Goal: Task Accomplishment & Management: Complete application form

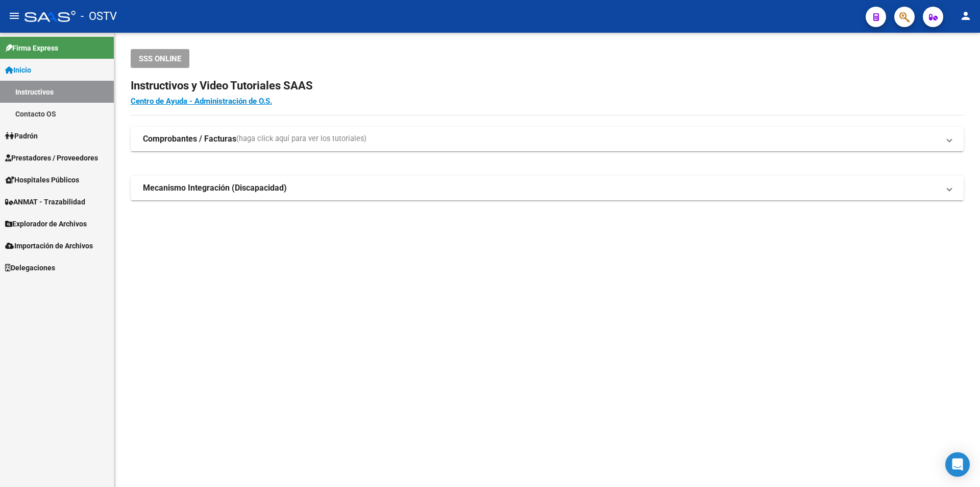
click at [64, 156] on span "Prestadores / Proveedores" at bounding box center [51, 157] width 93 height 11
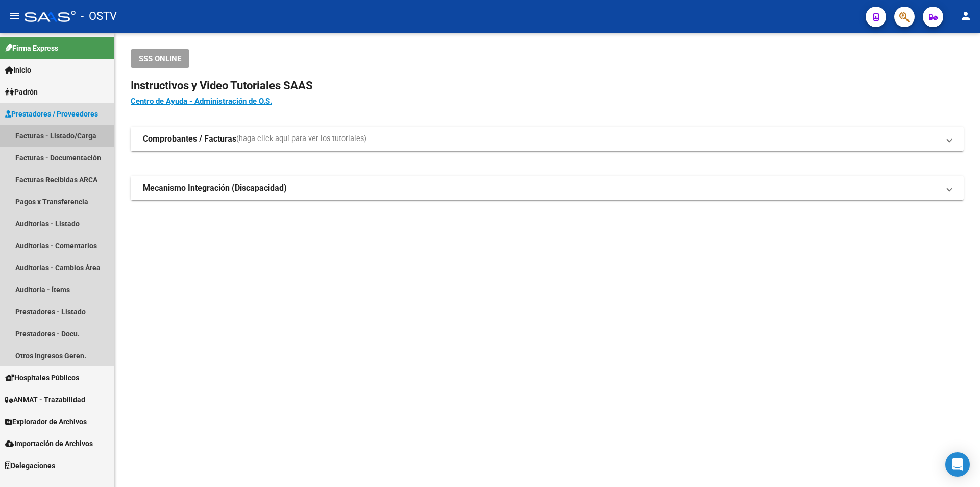
click at [54, 129] on link "Facturas - Listado/Carga" at bounding box center [57, 136] width 114 height 22
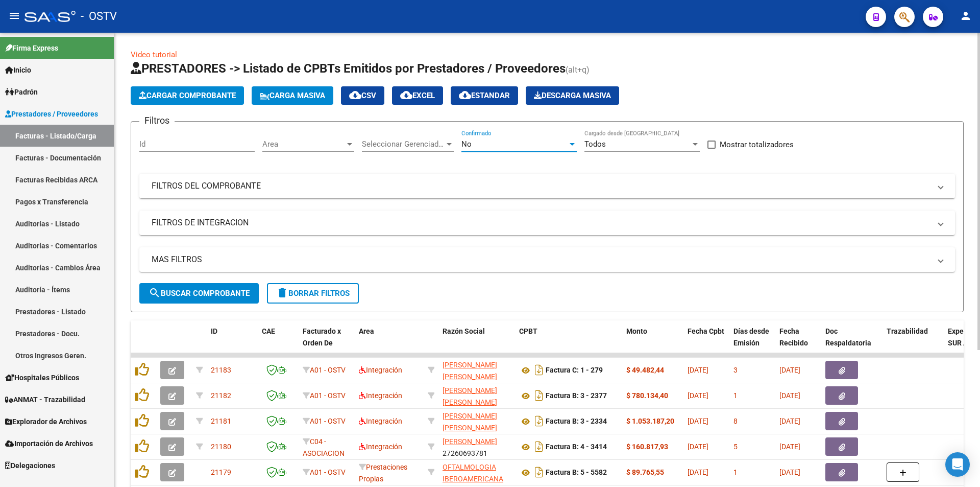
click at [512, 146] on div "No" at bounding box center [515, 143] width 106 height 9
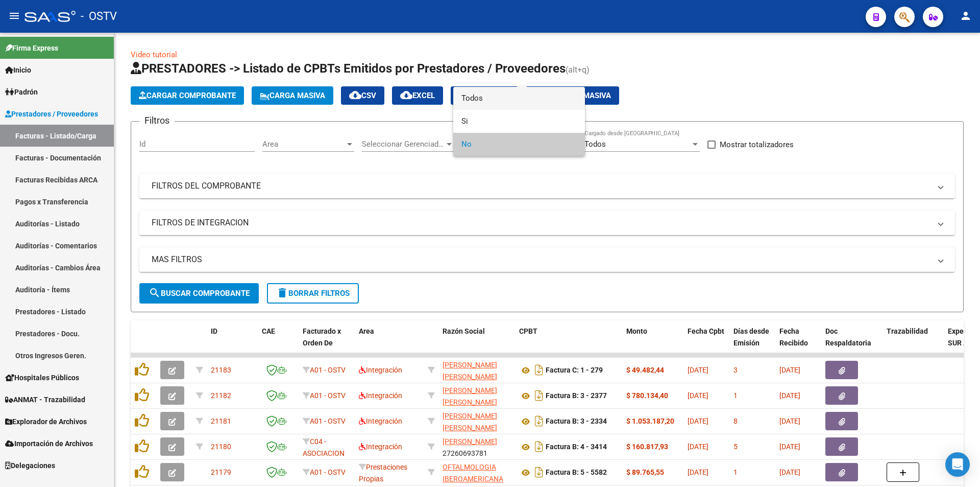
click at [504, 100] on span "Todos" at bounding box center [519, 98] width 115 height 23
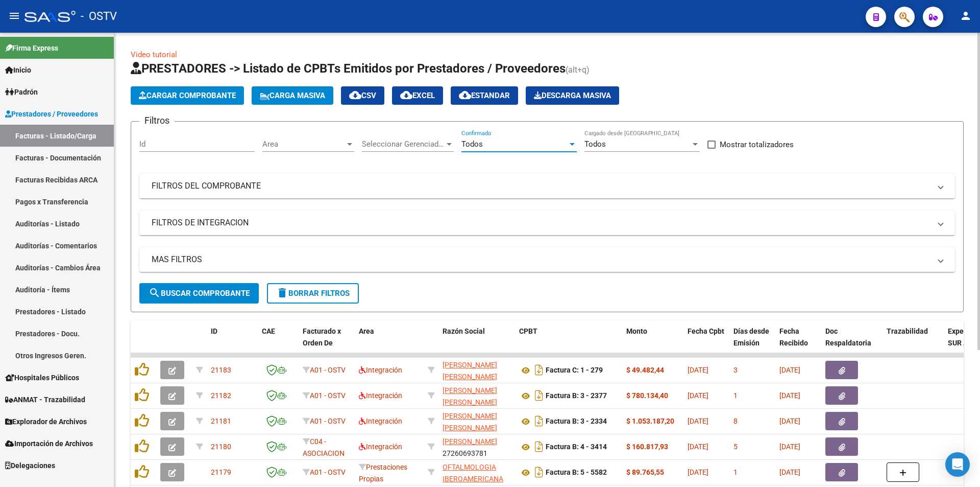
click at [219, 293] on span "search Buscar Comprobante" at bounding box center [199, 293] width 101 height 9
click at [194, 295] on span "search Buscar Comprobante" at bounding box center [199, 293] width 101 height 9
click at [202, 296] on span "search Buscar Comprobante" at bounding box center [199, 293] width 101 height 9
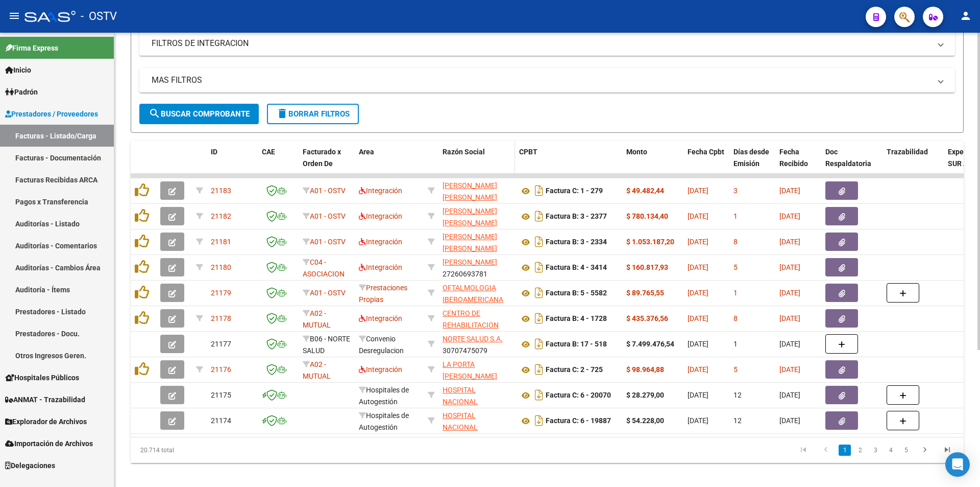
scroll to position [196, 0]
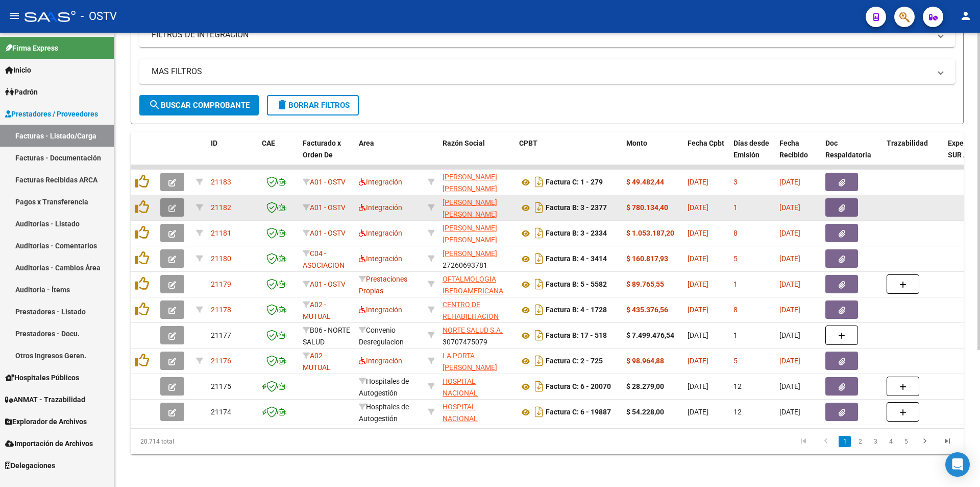
click at [166, 198] on button "button" at bounding box center [172, 207] width 24 height 18
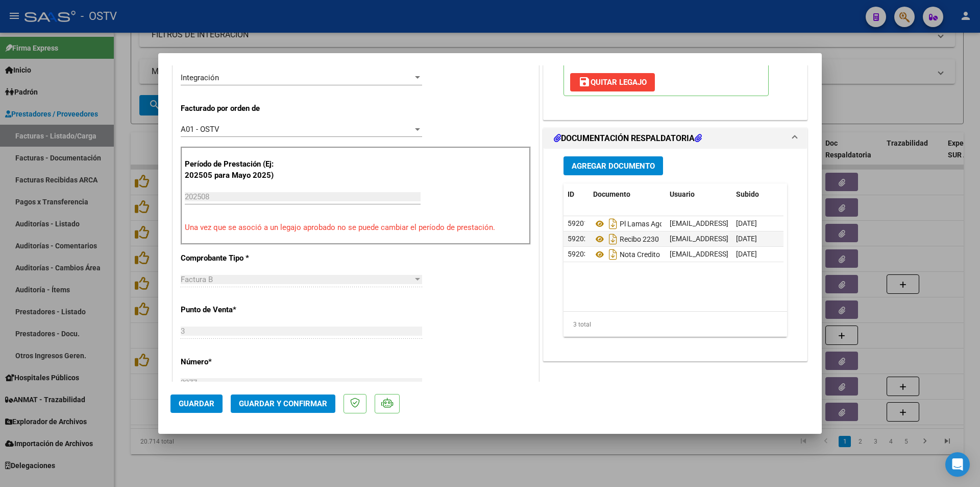
scroll to position [255, 0]
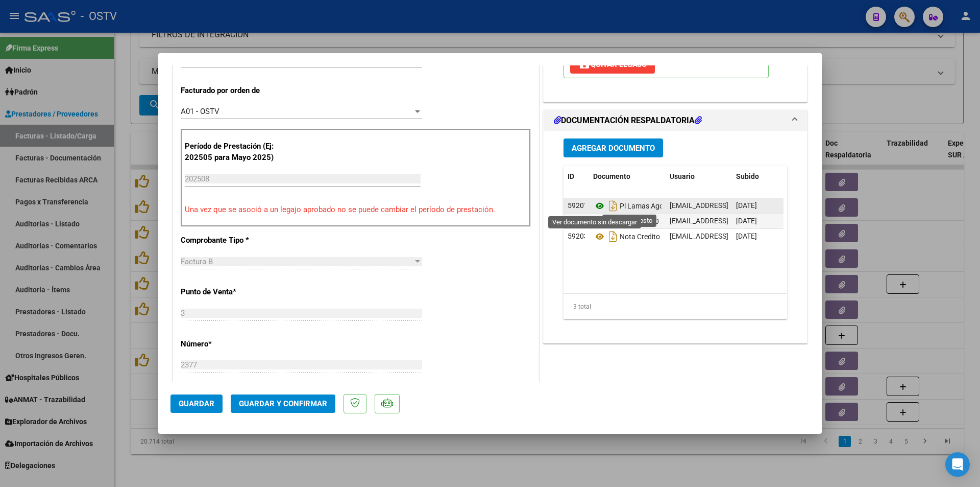
click at [596, 203] on icon at bounding box center [599, 206] width 13 height 12
click at [128, 111] on div at bounding box center [490, 243] width 980 height 487
type input "$ 0,00"
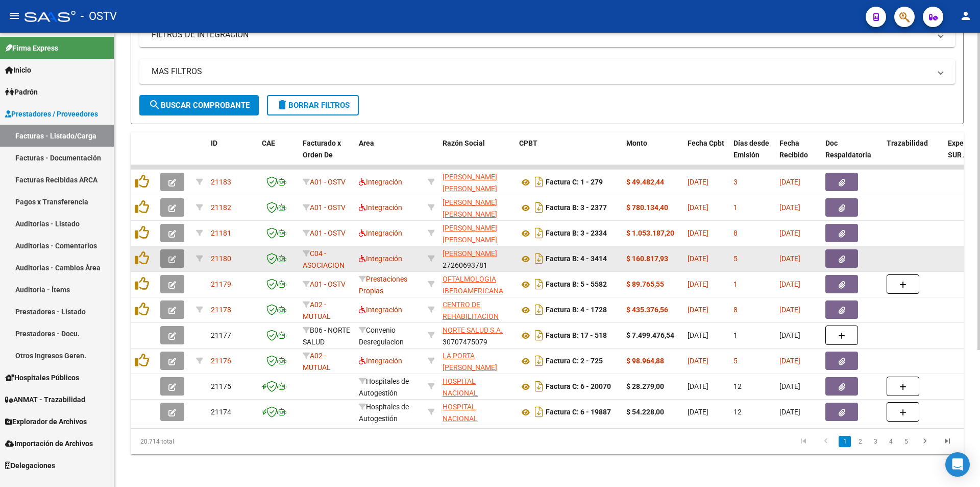
click at [166, 252] on button "button" at bounding box center [172, 258] width 24 height 18
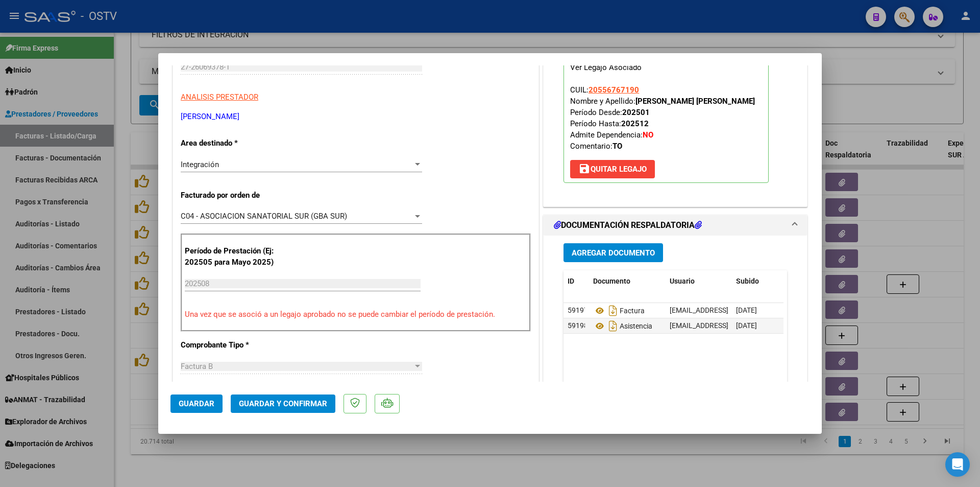
scroll to position [255, 0]
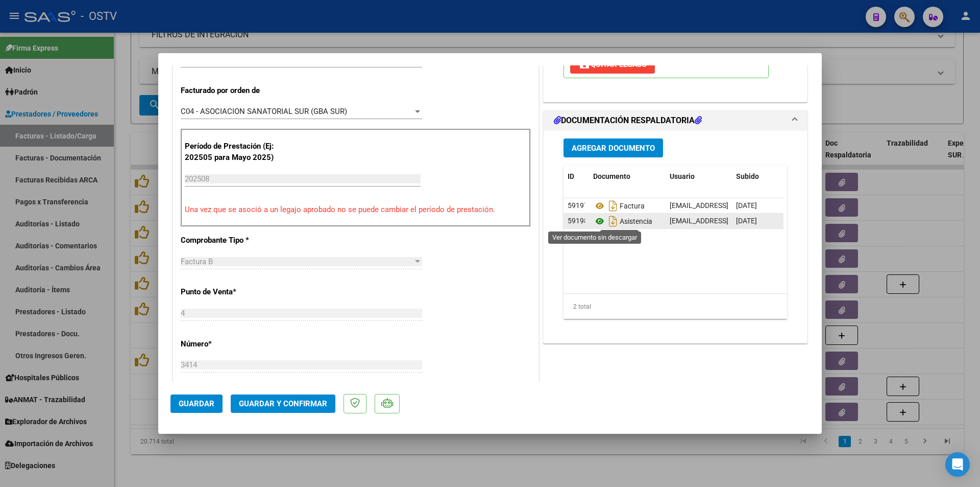
click at [596, 221] on icon at bounding box center [599, 221] width 13 height 12
click at [127, 198] on div at bounding box center [490, 243] width 980 height 487
type input "$ 0,00"
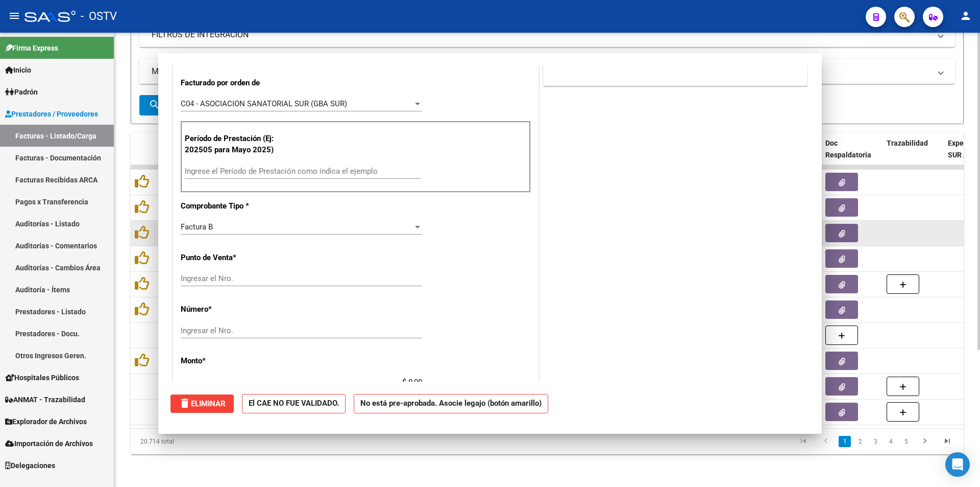
scroll to position [0, 0]
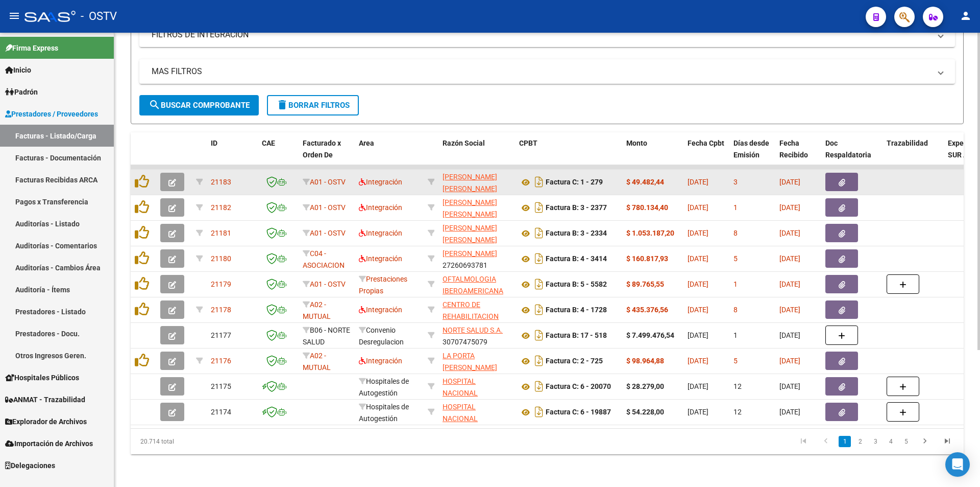
click at [178, 177] on button "button" at bounding box center [172, 182] width 24 height 18
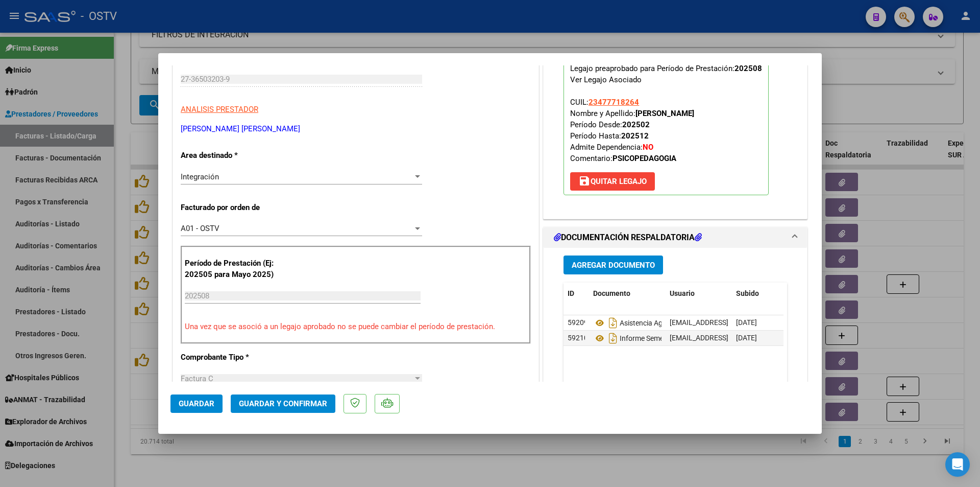
scroll to position [153, 0]
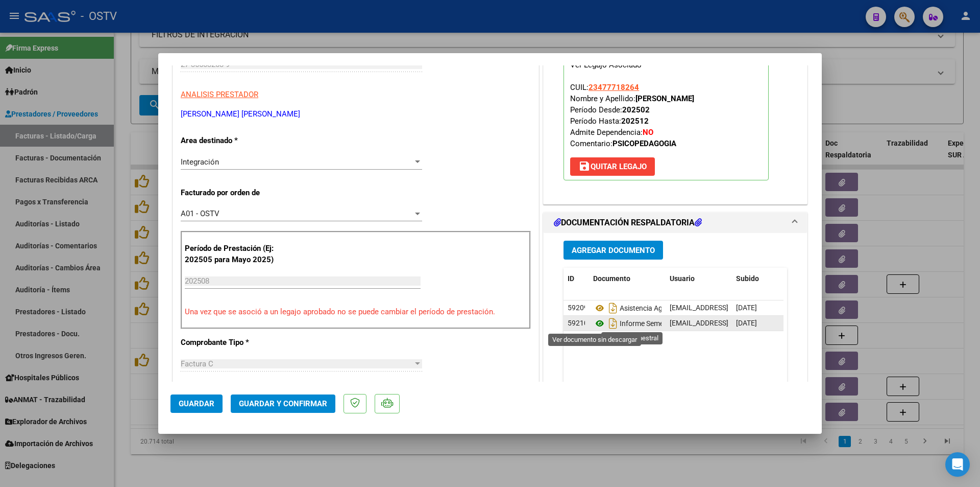
click at [595, 327] on icon at bounding box center [599, 323] width 13 height 12
